Goal: Task Accomplishment & Management: Complete application form

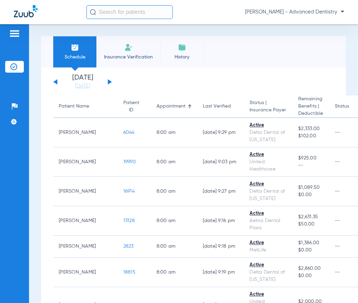
click at [138, 56] on span "Insurance Verification" at bounding box center [129, 57] width 54 height 7
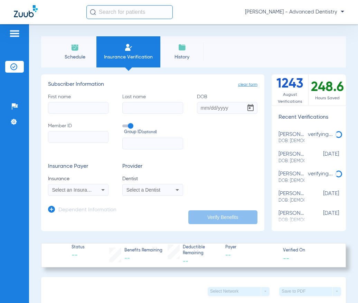
click at [74, 103] on input "First name" at bounding box center [78, 108] width 60 height 12
type input "[PERSON_NAME]"
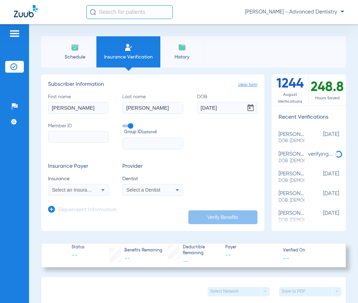
type input "[DATE]"
click at [81, 136] on input "Member ID" at bounding box center [78, 137] width 60 height 12
type input "993889389"
click at [132, 212] on app-dependent-form "Dependent Information" at bounding box center [152, 206] width 209 height 23
click at [94, 167] on h3 "Insurance Payer" at bounding box center [78, 166] width 60 height 7
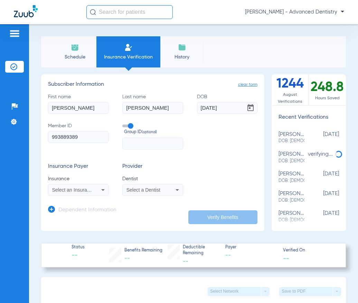
click at [99, 188] on icon at bounding box center [103, 189] width 8 height 8
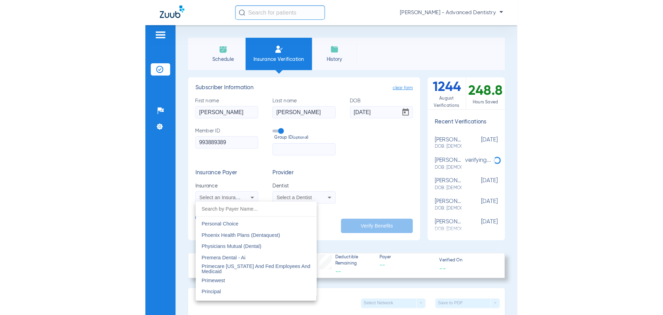
scroll to position [3635, 0]
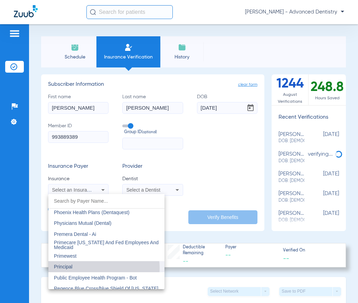
click at [83, 268] on mat-option "Principal" at bounding box center [106, 266] width 116 height 11
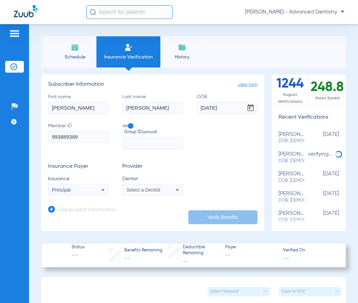
click at [173, 191] on icon at bounding box center [177, 189] width 8 height 8
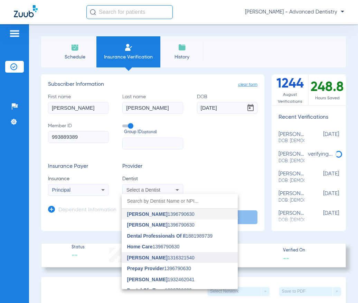
click at [161, 256] on span "[PERSON_NAME] 1316321540" at bounding box center [160, 257] width 67 height 5
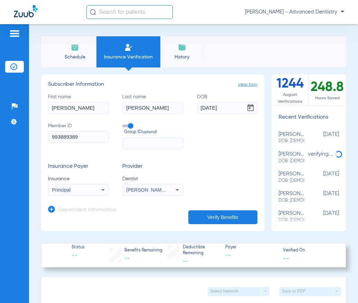
click at [205, 218] on button "Verify Benefits" at bounding box center [222, 217] width 69 height 14
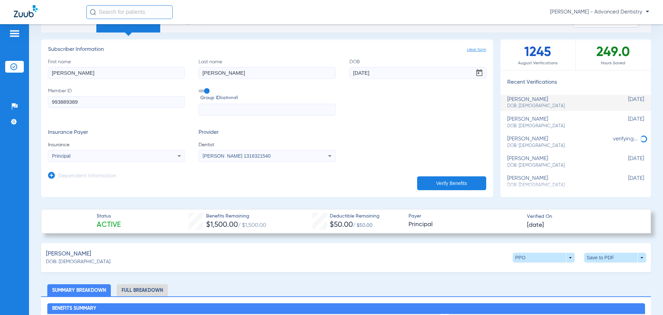
scroll to position [138, 0]
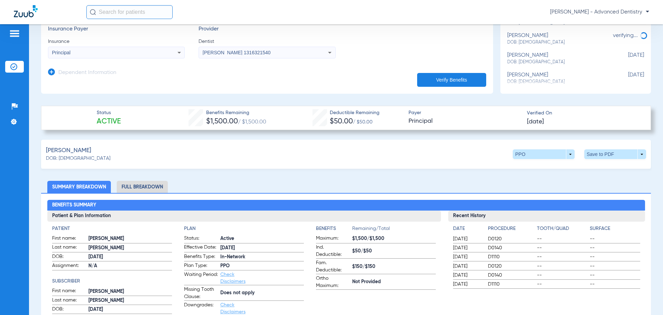
click at [139, 185] on li "Full Breakdown" at bounding box center [142, 187] width 51 height 12
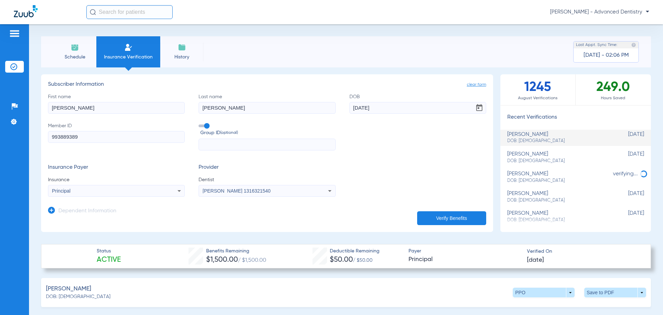
scroll to position [104, 0]
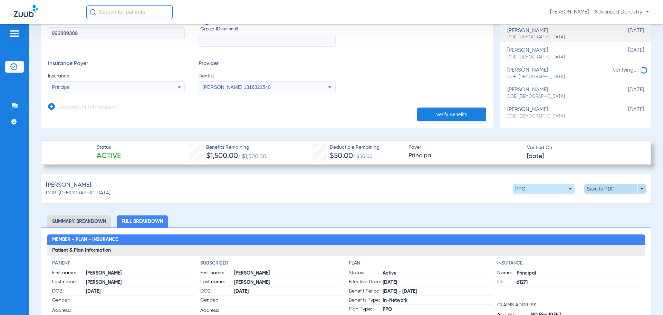
click at [357, 188] on span at bounding box center [615, 189] width 62 height 10
click at [357, 201] on span "Save to PDF" at bounding box center [558, 201] width 27 height 5
